Goal: Task Accomplishment & Management: Use online tool/utility

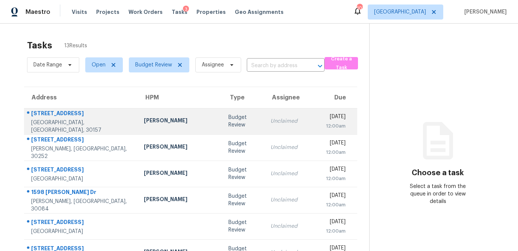
click at [159, 118] on div "[PERSON_NAME]" at bounding box center [180, 121] width 72 height 9
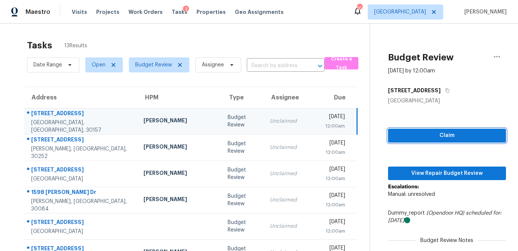
click at [454, 136] on span "Claim" at bounding box center [447, 135] width 106 height 9
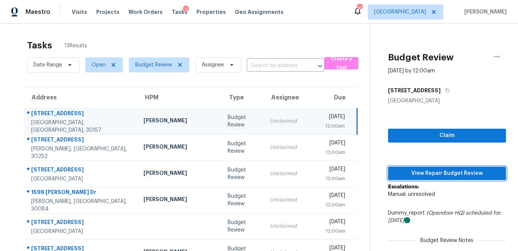
click at [431, 175] on span "View Repair Budget Review" at bounding box center [447, 173] width 106 height 9
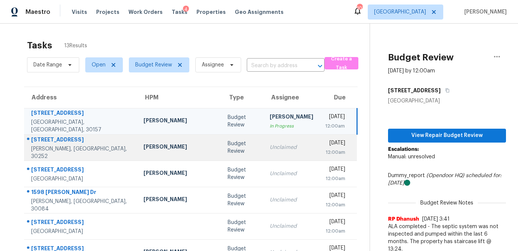
click at [228, 151] on div "Budget Review" at bounding box center [243, 147] width 30 height 15
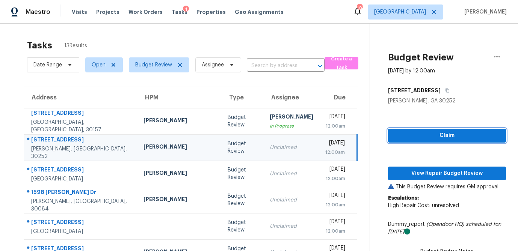
click at [409, 140] on span "Claim" at bounding box center [447, 135] width 106 height 9
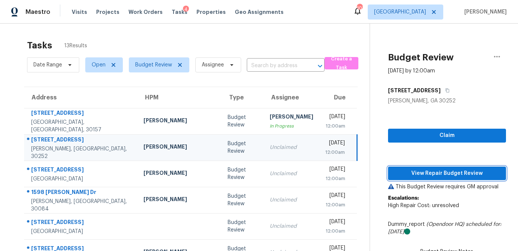
click at [408, 170] on span "View Repair Budget Review" at bounding box center [447, 173] width 106 height 9
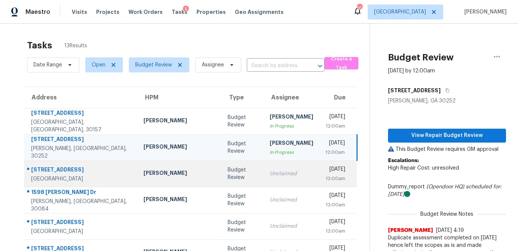
click at [270, 175] on div "Unclaimed" at bounding box center [292, 174] width 44 height 8
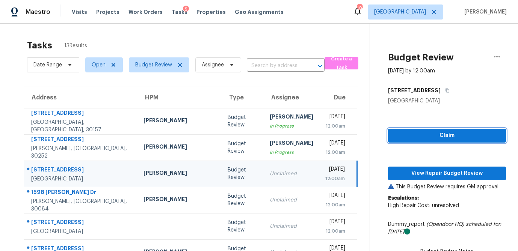
click at [424, 134] on span "Claim" at bounding box center [447, 135] width 106 height 9
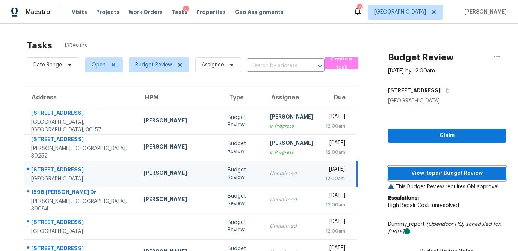
click at [411, 172] on span "View Repair Budget Review" at bounding box center [447, 173] width 106 height 9
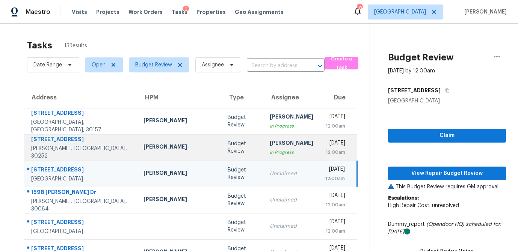
scroll to position [27, 0]
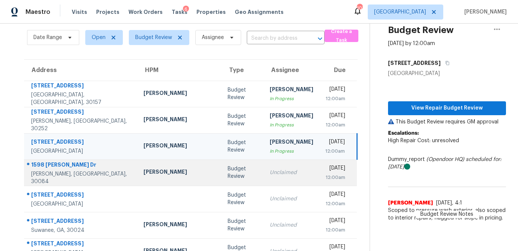
click at [270, 171] on div "Unclaimed" at bounding box center [292, 173] width 44 height 8
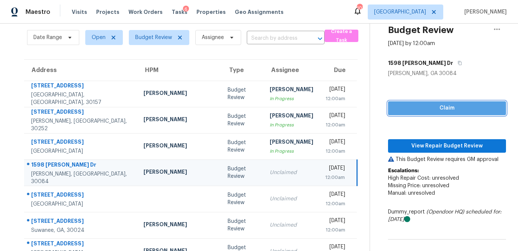
click at [400, 111] on span "Claim" at bounding box center [447, 108] width 106 height 9
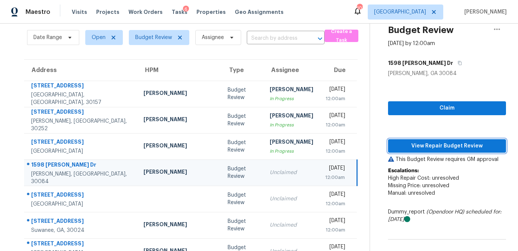
click at [394, 143] on span "View Repair Budget Review" at bounding box center [447, 146] width 106 height 9
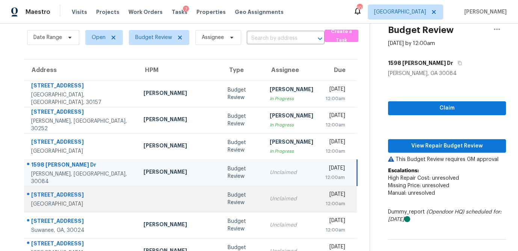
scroll to position [106, 0]
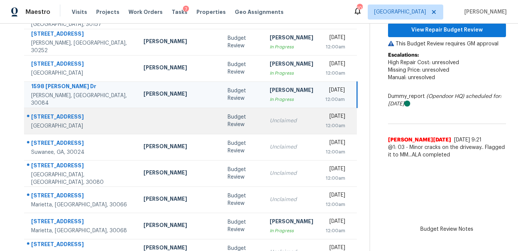
click at [264, 127] on td "Unclaimed" at bounding box center [292, 121] width 56 height 26
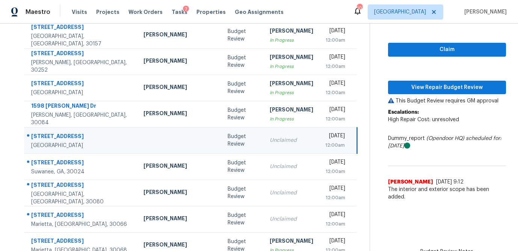
scroll to position [78, 0]
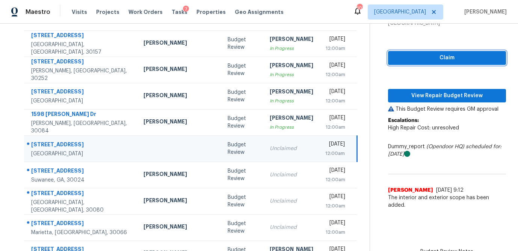
click at [425, 60] on span "Claim" at bounding box center [447, 57] width 106 height 9
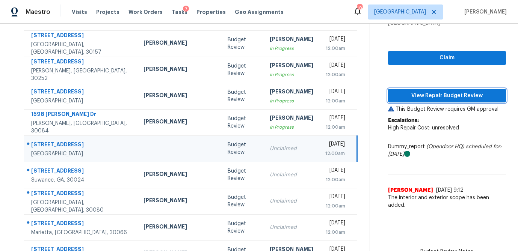
click at [415, 91] on span "View Repair Budget Review" at bounding box center [447, 95] width 106 height 9
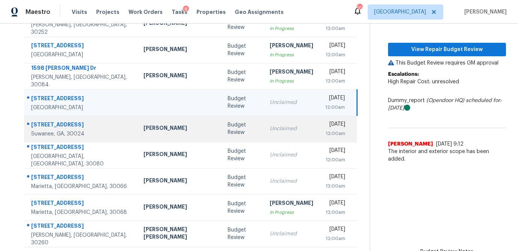
scroll to position [126, 0]
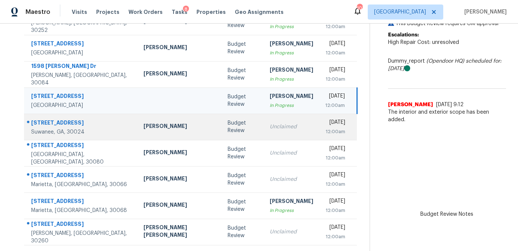
click at [264, 134] on td "Unclaimed" at bounding box center [292, 127] width 56 height 26
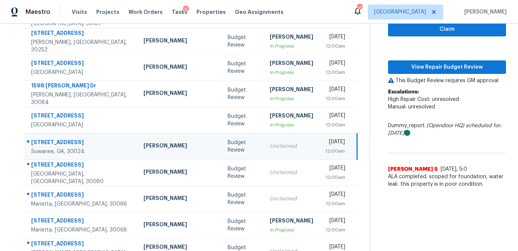
scroll to position [100, 0]
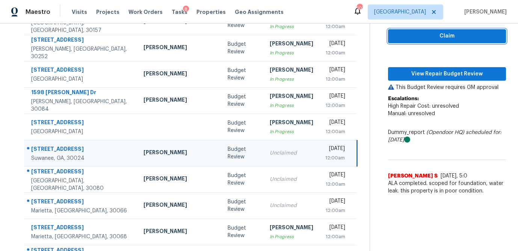
drag, startPoint x: 419, startPoint y: 40, endPoint x: 409, endPoint y: 58, distance: 20.3
click at [418, 40] on span "Claim" at bounding box center [447, 36] width 106 height 9
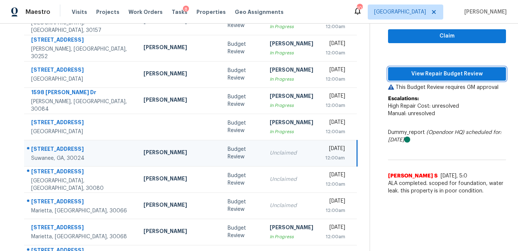
click at [409, 72] on span "View Repair Budget Review" at bounding box center [447, 73] width 106 height 9
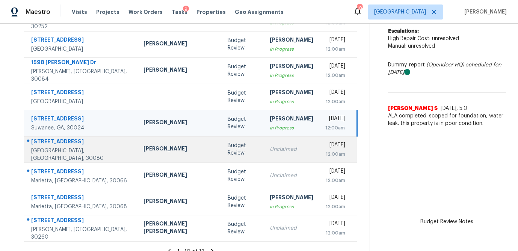
click at [270, 151] on div "Unclaimed" at bounding box center [292, 150] width 44 height 8
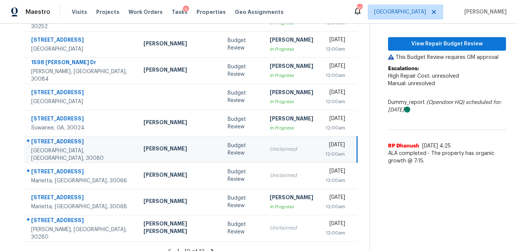
scroll to position [98, 0]
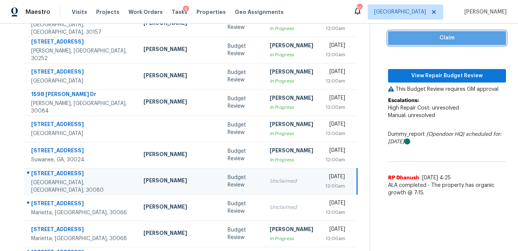
click at [438, 40] on span "Claim" at bounding box center [447, 37] width 106 height 9
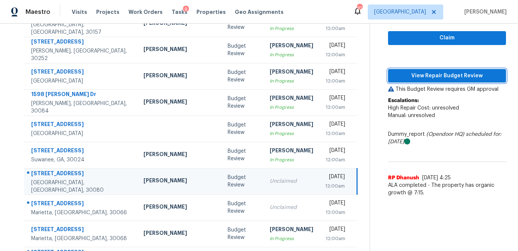
click at [426, 71] on button "View Repair Budget Review" at bounding box center [447, 76] width 118 height 14
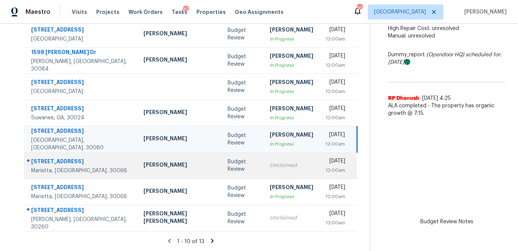
click at [274, 166] on div "Unclaimed" at bounding box center [292, 166] width 44 height 8
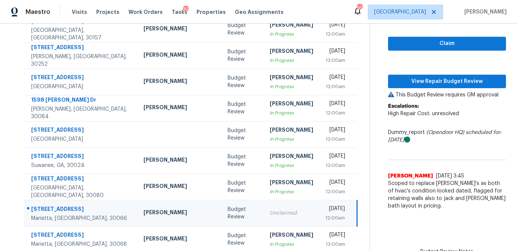
scroll to position [91, 0]
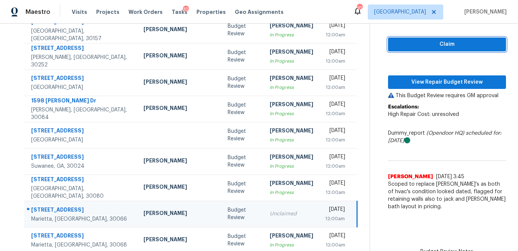
drag, startPoint x: 433, startPoint y: 46, endPoint x: 427, endPoint y: 53, distance: 8.6
click at [433, 46] on span "Claim" at bounding box center [447, 44] width 106 height 9
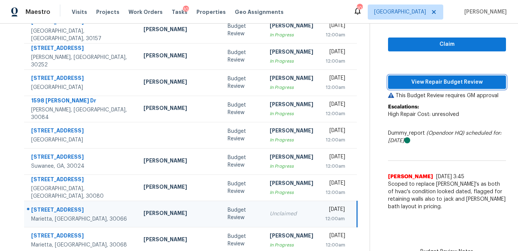
click at [413, 86] on span "View Repair Budget Review" at bounding box center [447, 82] width 106 height 9
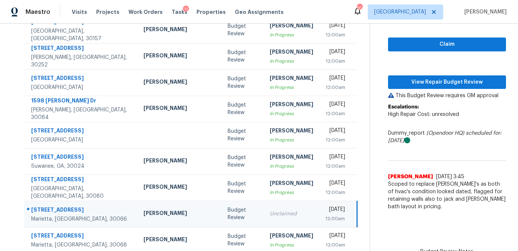
scroll to position [140, 0]
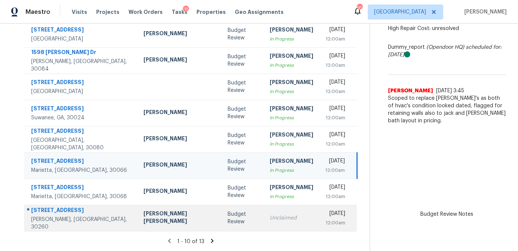
click at [270, 222] on div "Unclaimed" at bounding box center [292, 218] width 44 height 8
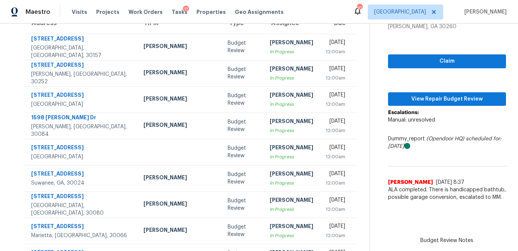
scroll to position [74, 0]
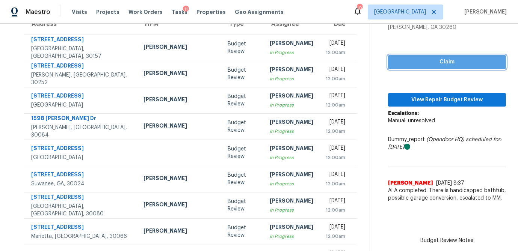
click at [447, 63] on span "Claim" at bounding box center [447, 61] width 106 height 9
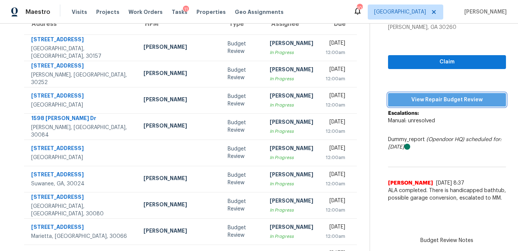
click at [436, 100] on span "View Repair Budget Review" at bounding box center [447, 99] width 106 height 9
